Goal: Find specific page/section: Find specific page/section

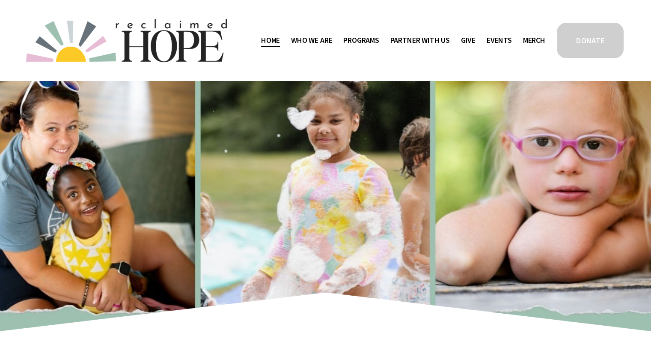
click at [0, 0] on span "Staff & Board" at bounding box center [0, 0] width 0 height 0
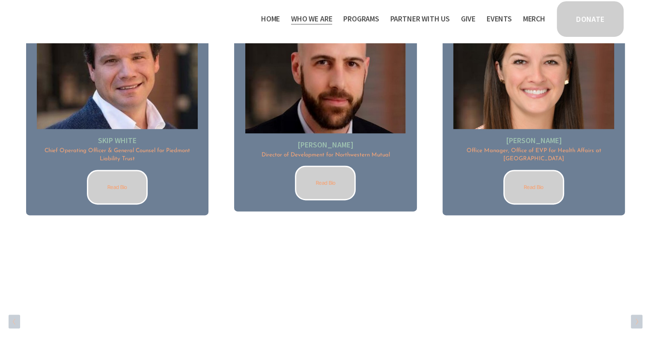
scroll to position [1204, 0]
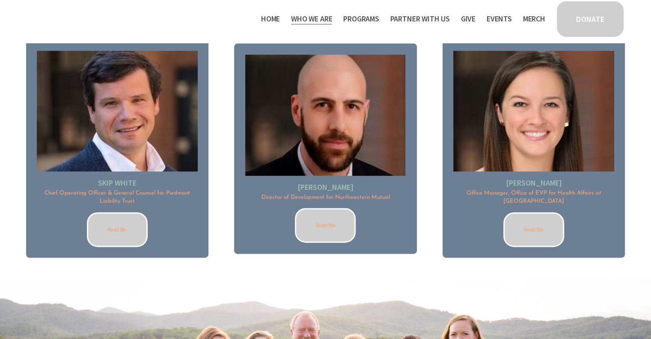
click at [331, 225] on link "Read Bio" at bounding box center [325, 225] width 61 height 35
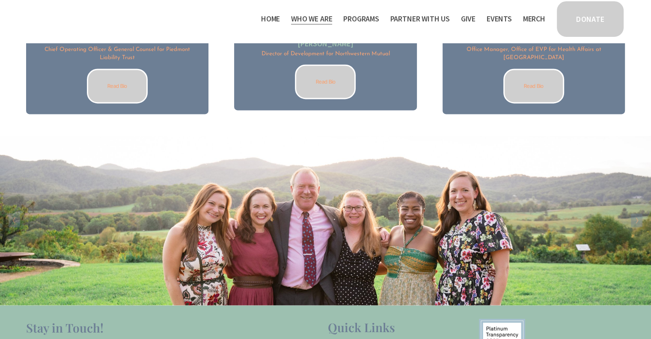
scroll to position [1290, 0]
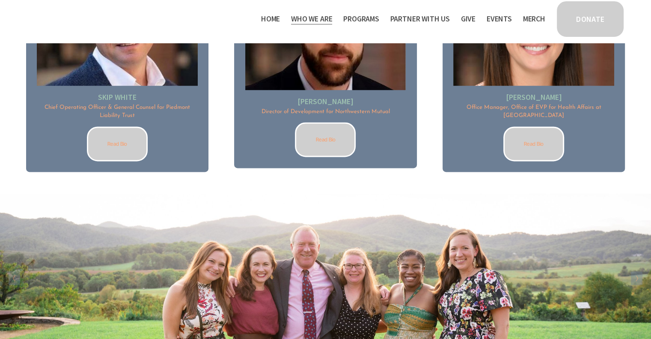
click at [538, 134] on link "Read Bio" at bounding box center [534, 143] width 61 height 35
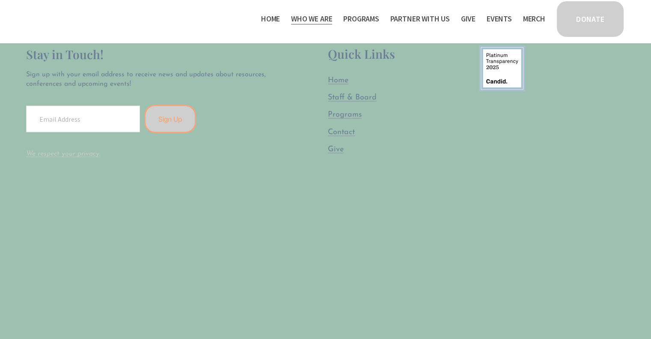
scroll to position [1760, 0]
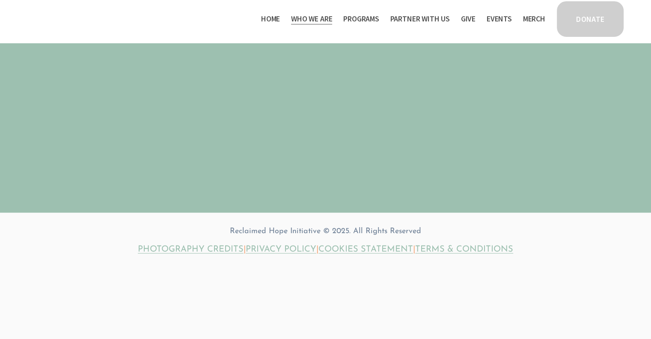
click at [177, 253] on link "PHOTOGRAPHY CREDITS" at bounding box center [191, 249] width 106 height 12
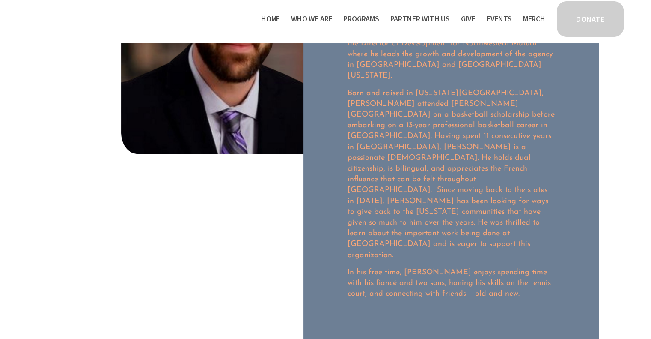
scroll to position [170, 0]
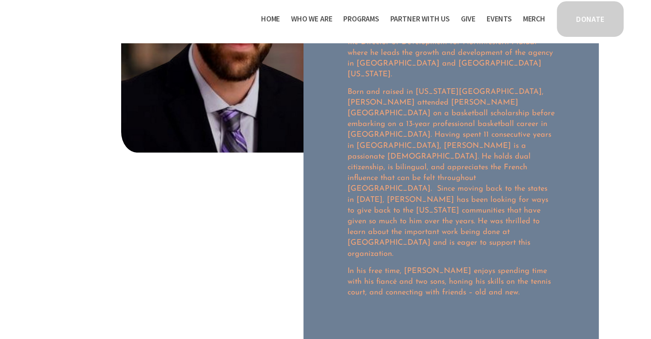
click at [269, 249] on div at bounding box center [189, 126] width 274 height 465
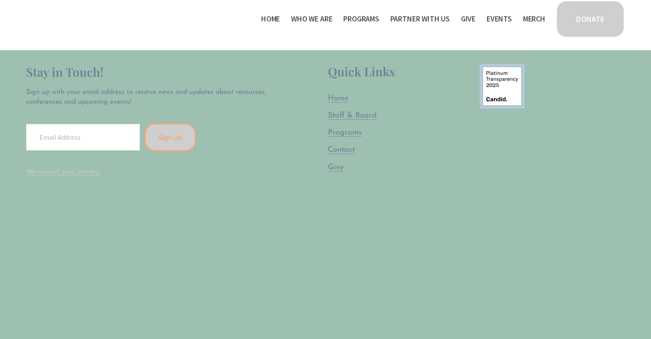
scroll to position [526, 0]
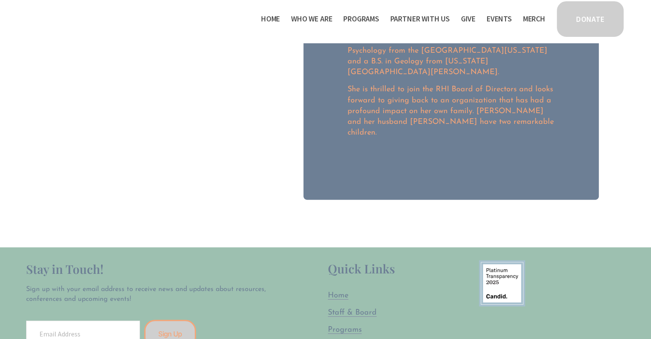
scroll to position [272, 0]
